Goal: Communication & Community: Answer question/provide support

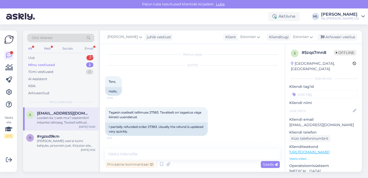
scroll to position [527, 0]
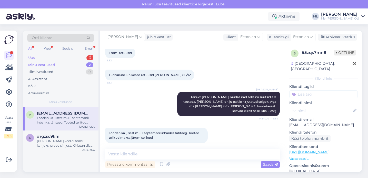
click at [73, 59] on div "Uus 3" at bounding box center [60, 57] width 67 height 7
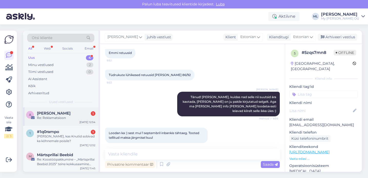
click at [64, 112] on div "[PERSON_NAME] 1" at bounding box center [66, 113] width 58 height 5
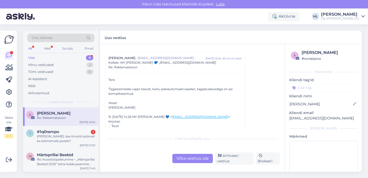
scroll to position [120, 0]
click at [191, 160] on div "Võta vestlus üle" at bounding box center [192, 157] width 40 height 9
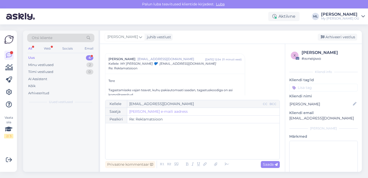
scroll to position [124, 0]
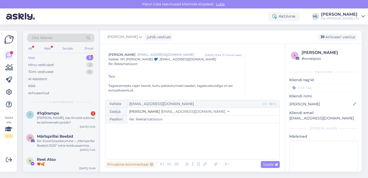
click at [169, 112] on span "[EMAIL_ADDRESS][DOMAIN_NAME]" at bounding box center [193, 111] width 65 height 5
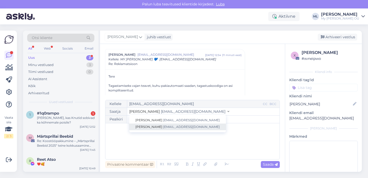
click at [163, 125] on span "[EMAIL_ADDRESS][DOMAIN_NAME]" at bounding box center [191, 126] width 57 height 4
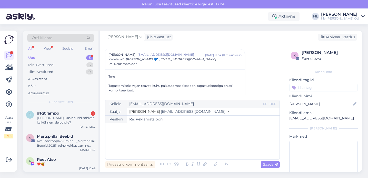
click at [146, 137] on div "﻿" at bounding box center [192, 141] width 169 height 31
click at [158, 139] on span "[PERSON_NAME] pakiautomaadid sobivad" at bounding box center [146, 139] width 76 height 5
click at [172, 139] on p "[PERSON_NAME] pakiautomaadid sobivad" at bounding box center [192, 138] width 169 height 5
drag, startPoint x: 172, startPoint y: 140, endPoint x: 127, endPoint y: 139, distance: 45.3
click at [127, 139] on p "[PERSON_NAME] pakiautomaadid sobivad" at bounding box center [192, 138] width 169 height 5
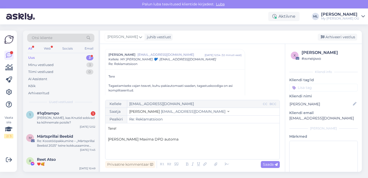
click at [141, 139] on span "[PERSON_NAME] Maxima DPD automa" at bounding box center [143, 139] width 70 height 5
click at [178, 139] on p "[PERSON_NAME] Maxima X DPD automa" at bounding box center [192, 138] width 169 height 5
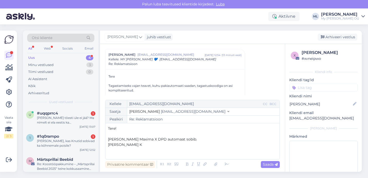
click at [133, 145] on p "[PERSON_NAME] K" at bounding box center [192, 144] width 169 height 5
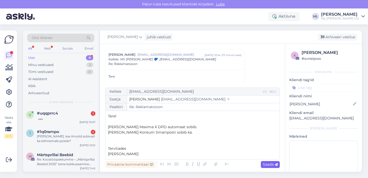
click at [270, 165] on span "Saada" at bounding box center [270, 164] width 15 height 5
type input "Re: Re: Reklamatsioon"
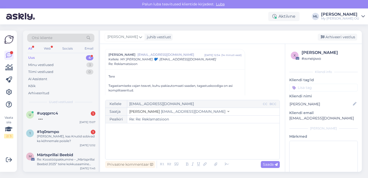
scroll to position [357, 0]
